Goal: Task Accomplishment & Management: Use online tool/utility

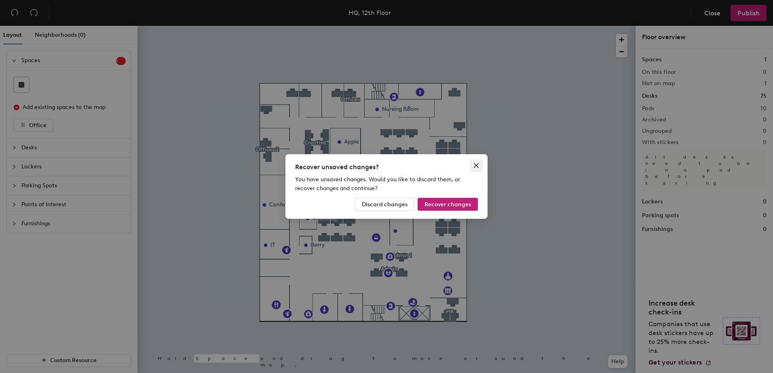
click at [476, 166] on icon "close" at bounding box center [476, 165] width 6 height 6
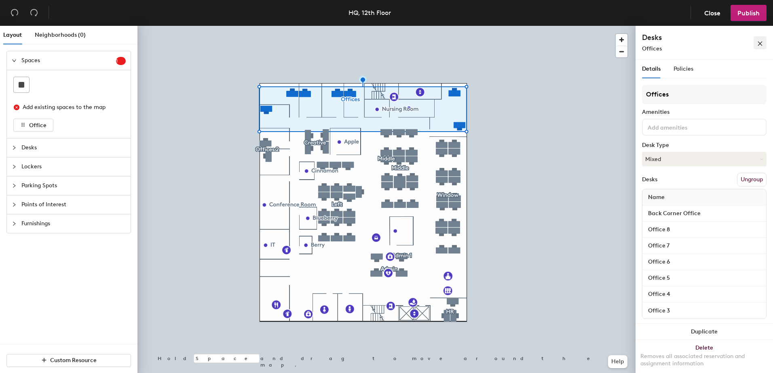
click at [757, 41] on icon "close" at bounding box center [760, 44] width 6 height 6
